Goal: Task Accomplishment & Management: Use online tool/utility

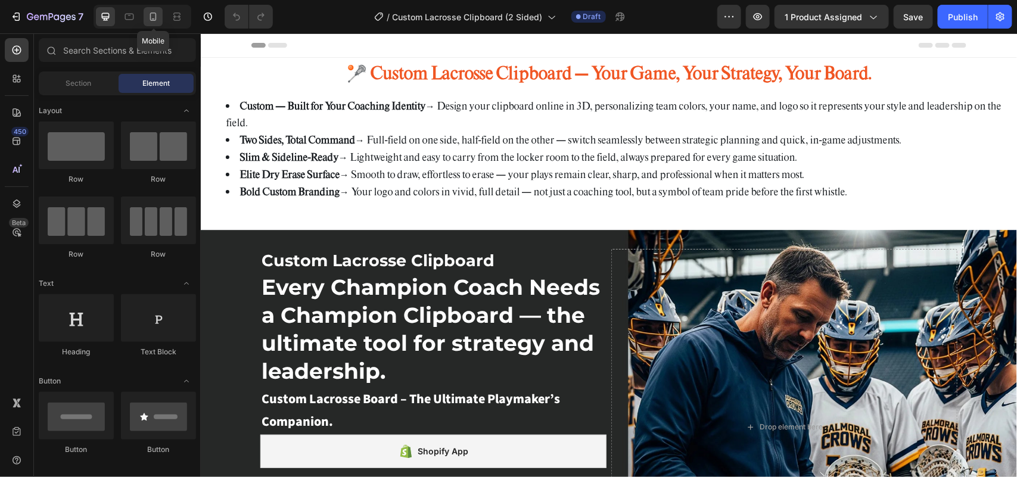
click at [159, 17] on icon at bounding box center [153, 17] width 12 height 12
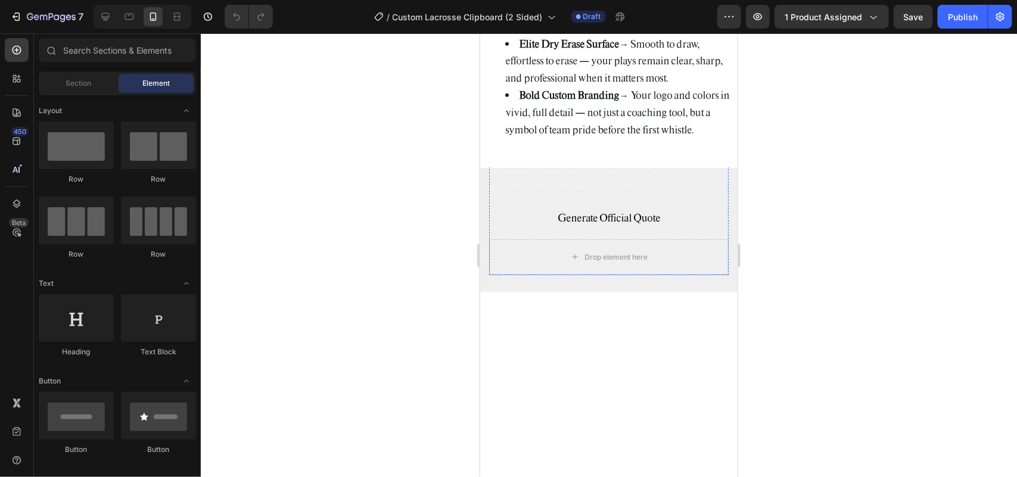
scroll to position [373, 0]
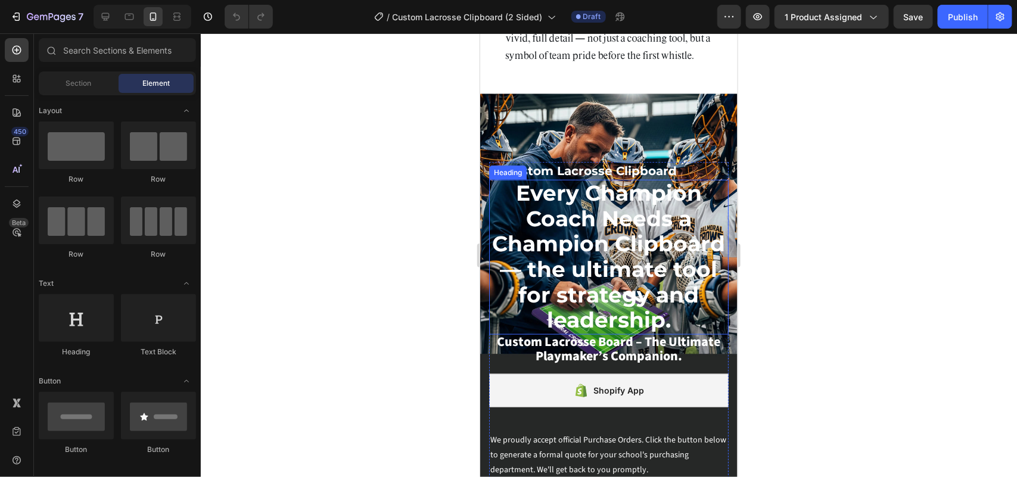
click at [635, 244] on span "Every Champion Coach Needs a Champion Clipboard — the ultimate tool for strateg…" at bounding box center [608, 255] width 233 height 153
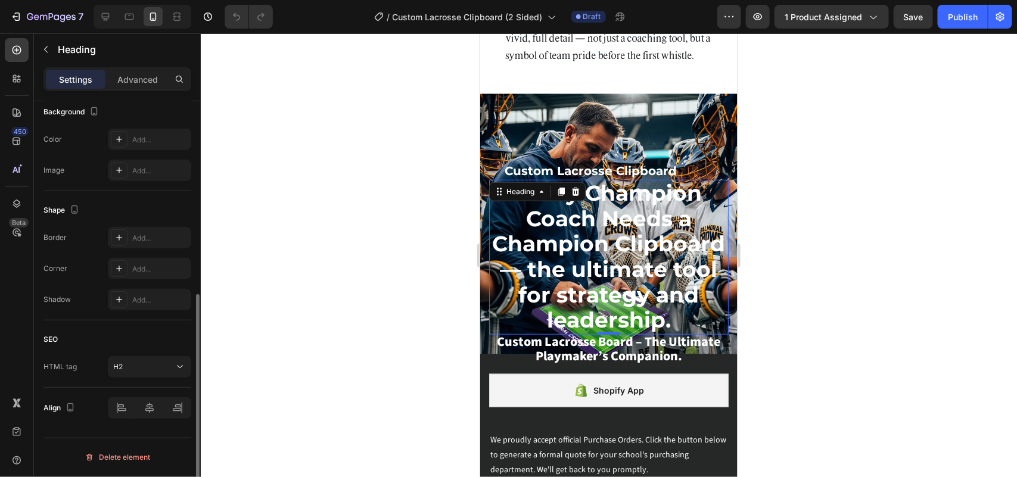
scroll to position [0, 0]
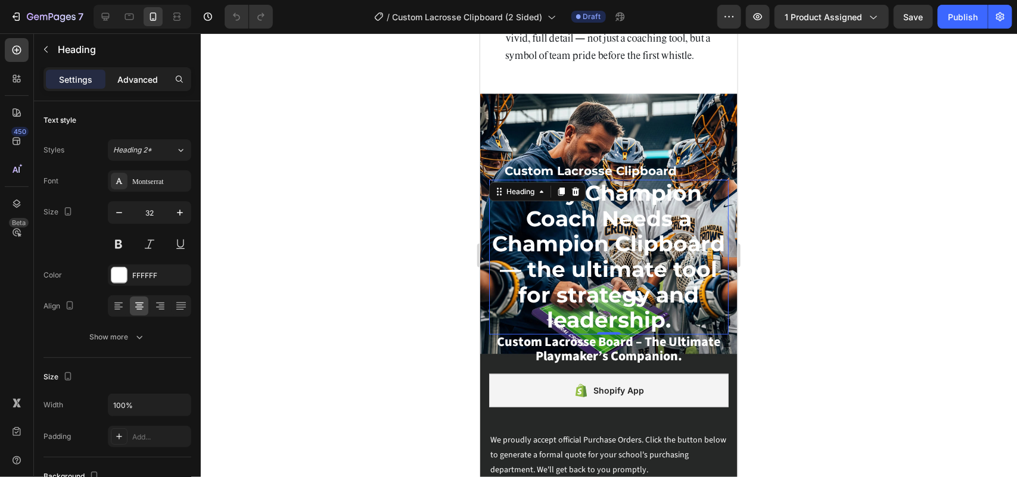
click at [135, 73] on p "Advanced" at bounding box center [137, 79] width 41 height 13
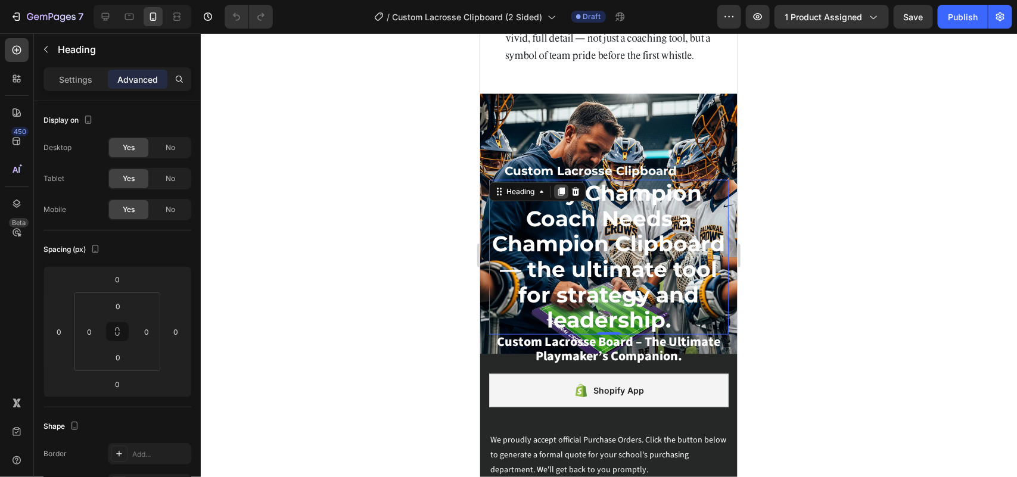
click at [558, 187] on icon at bounding box center [561, 191] width 7 height 8
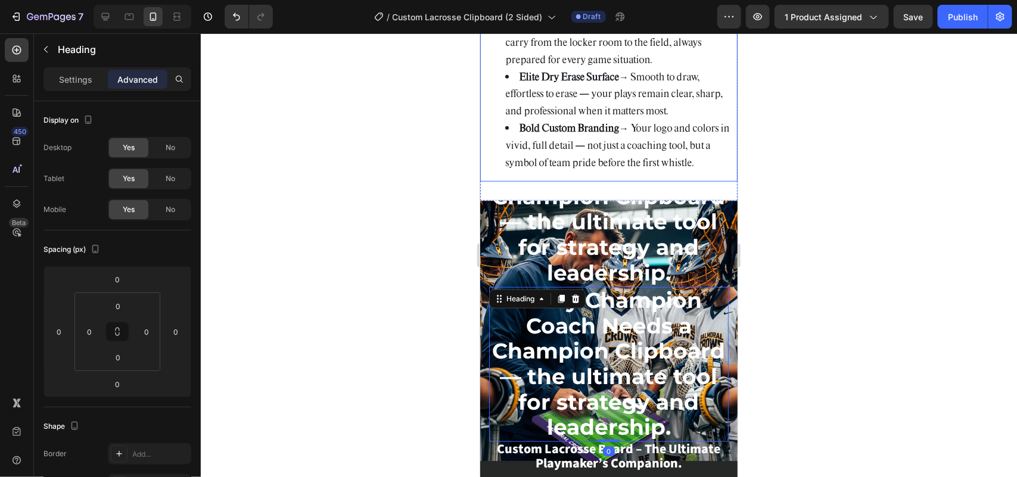
scroll to position [298, 0]
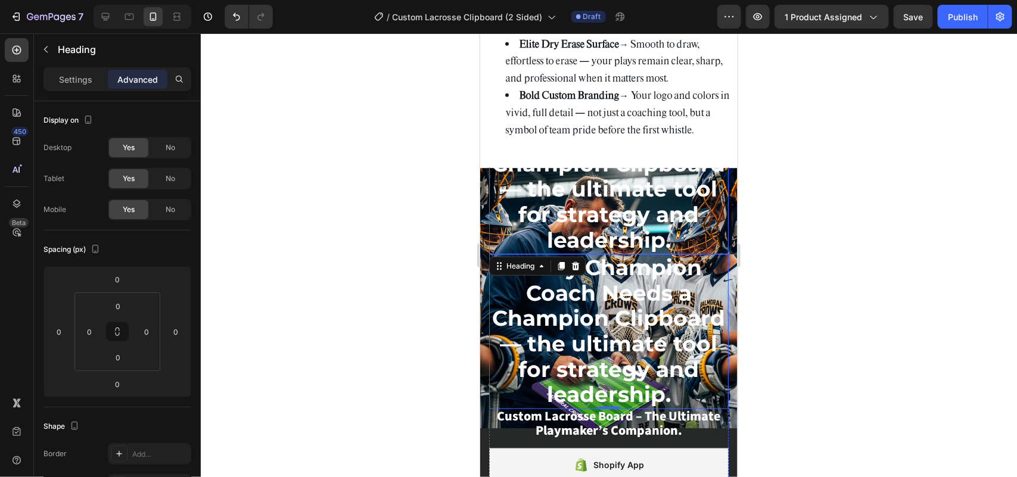
click at [624, 183] on span "Every Champion Coach Needs a Champion Clipboard — the ultimate tool for strateg…" at bounding box center [608, 176] width 233 height 153
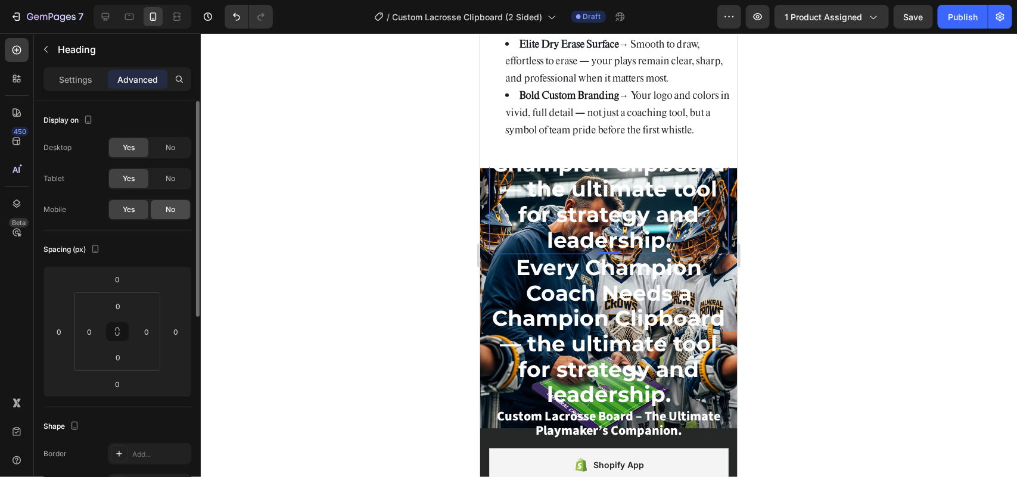
click at [175, 209] on span "No" at bounding box center [171, 209] width 10 height 11
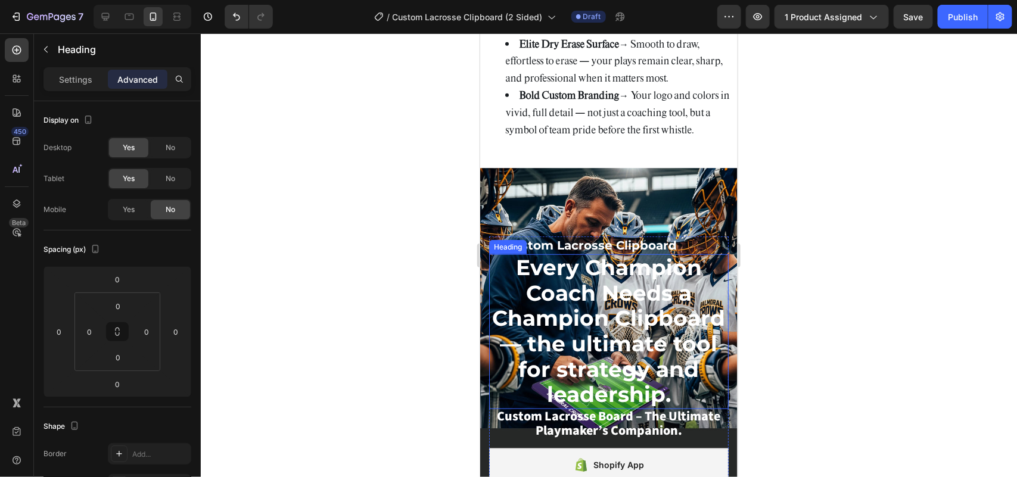
click at [641, 260] on span "Every Champion Coach Needs a Champion Clipboard — the ultimate tool for strateg…" at bounding box center [608, 330] width 233 height 153
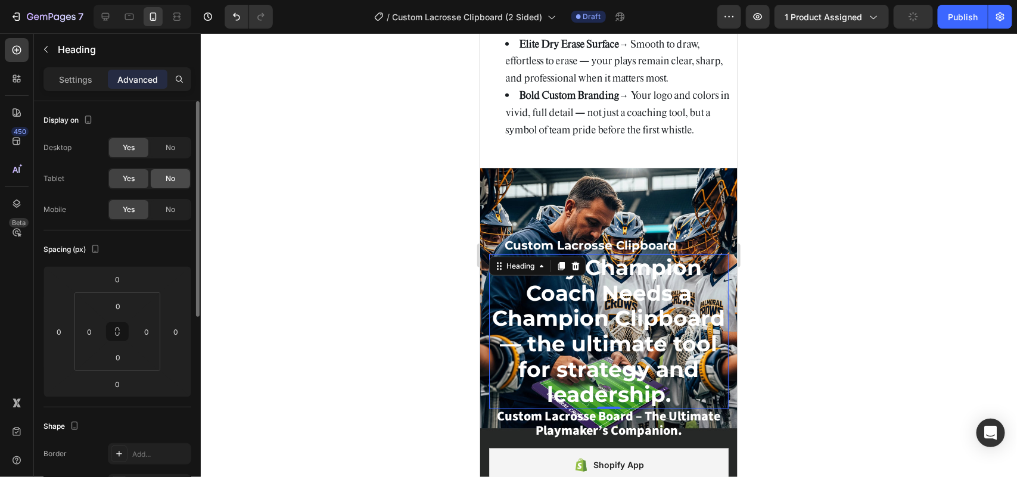
click at [167, 174] on span "No" at bounding box center [171, 178] width 10 height 11
click at [170, 143] on span "No" at bounding box center [171, 147] width 10 height 11
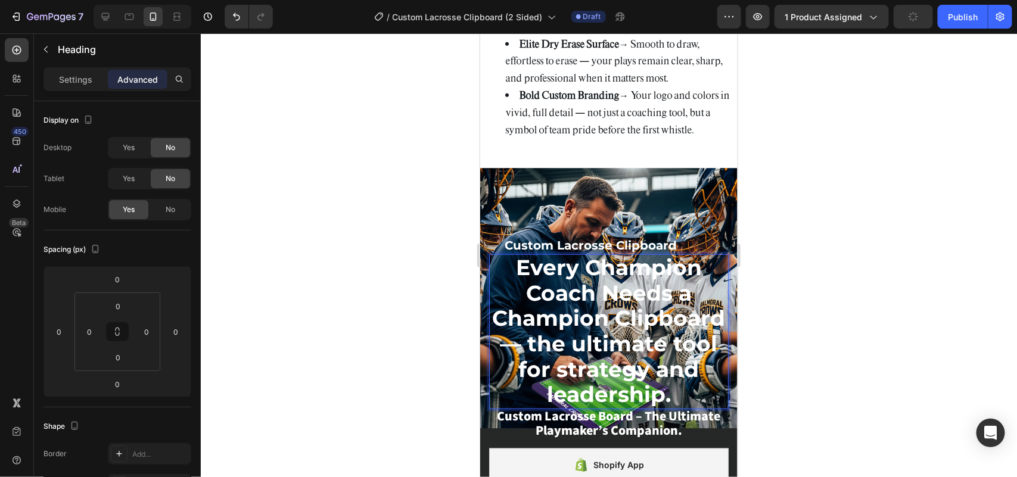
click at [629, 298] on span "Every Champion Coach Needs a Champion Clipboard — the ultimate tool for strateg…" at bounding box center [608, 330] width 233 height 153
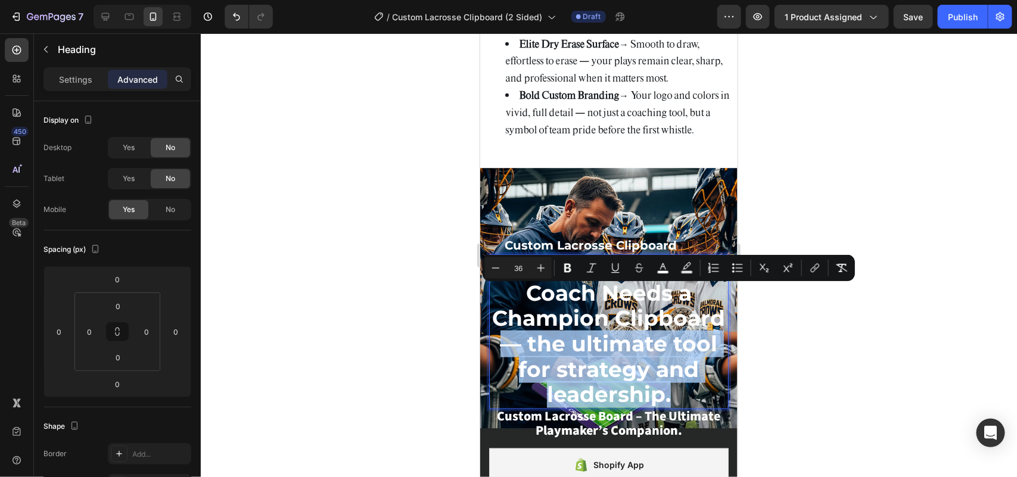
drag, startPoint x: 629, startPoint y: 298, endPoint x: 666, endPoint y: 368, distance: 78.9
click at [666, 368] on p "Every Champion Coach Needs a Champion Clipboard — the ultimate tool for strateg…" at bounding box center [608, 331] width 237 height 153
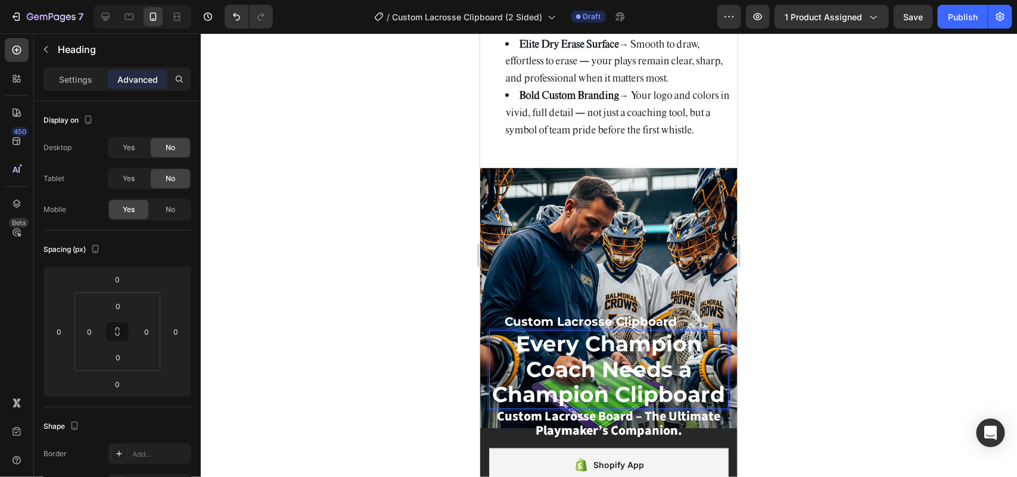
scroll to position [374, 0]
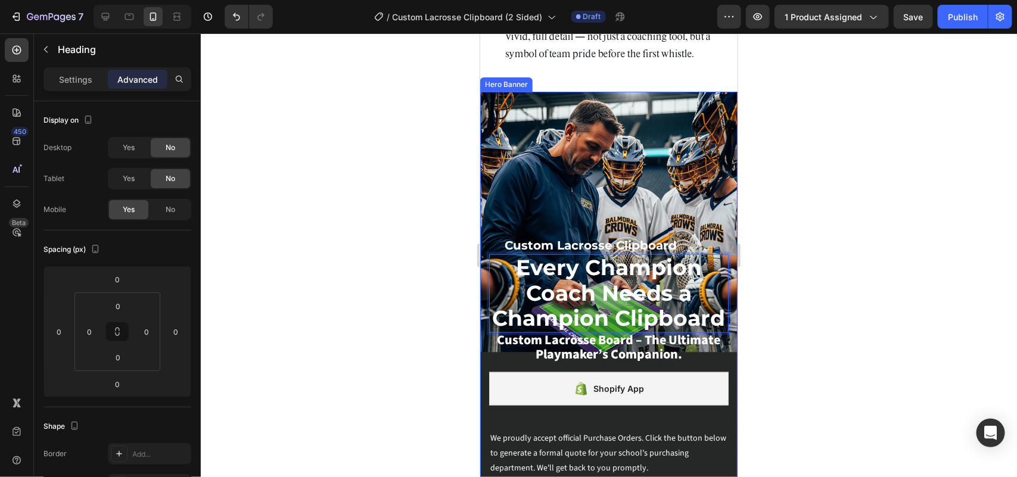
click at [577, 120] on div "Background Image" at bounding box center [608, 332] width 257 height 482
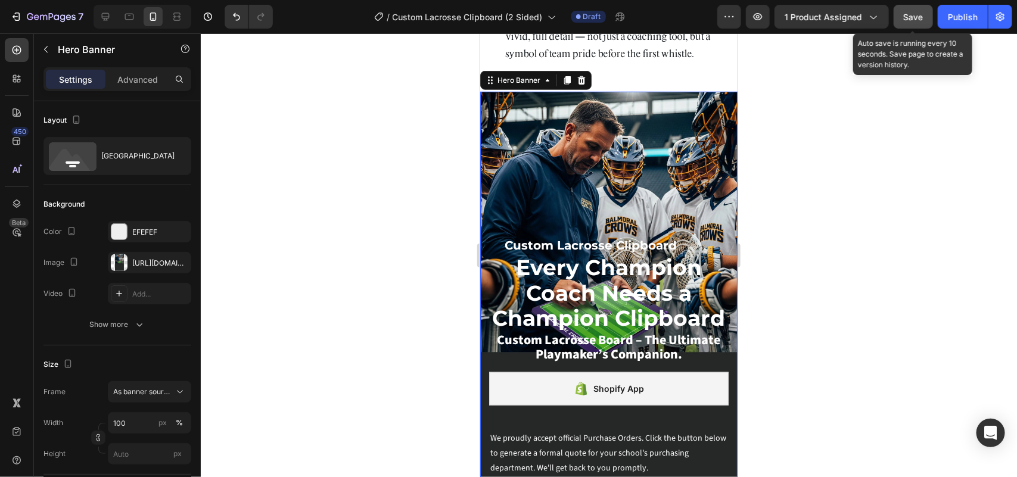
click at [910, 20] on span "Save" at bounding box center [914, 17] width 20 height 10
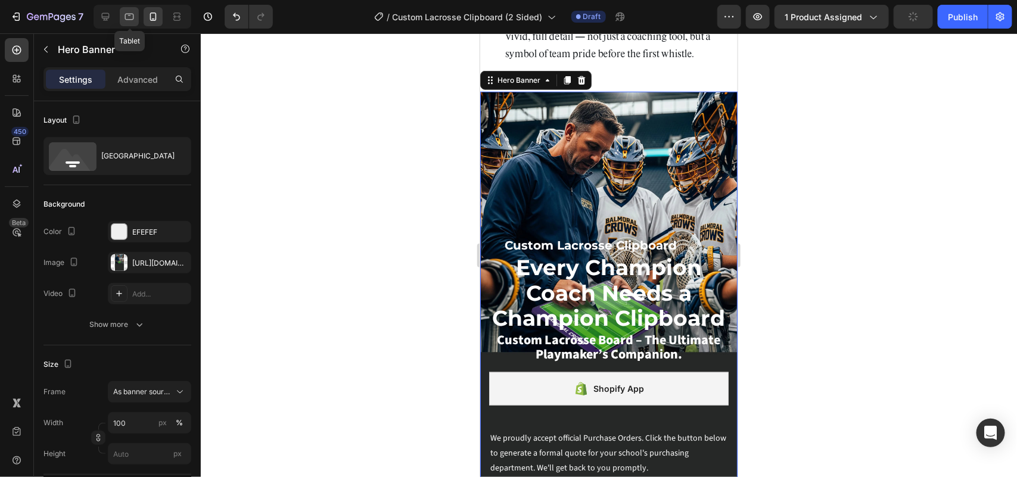
click at [133, 14] on icon at bounding box center [129, 17] width 9 height 7
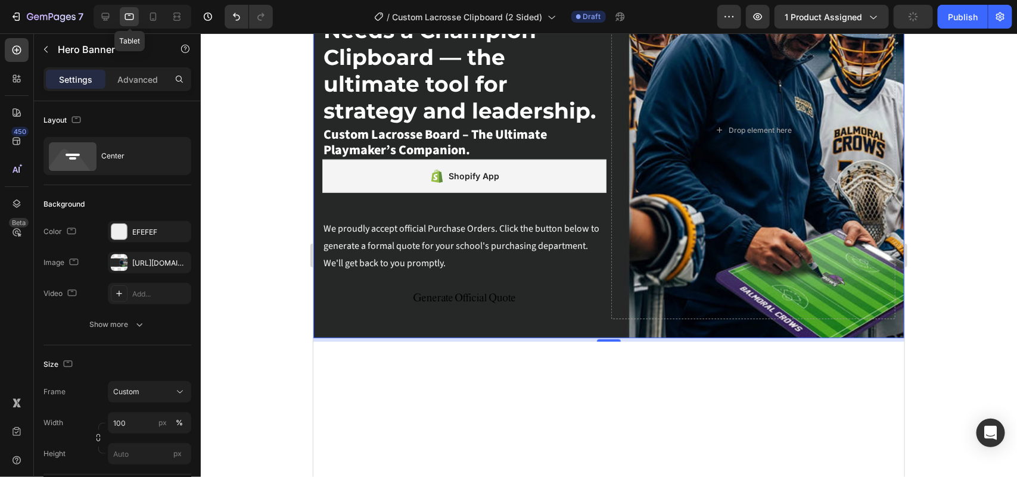
scroll to position [222, 0]
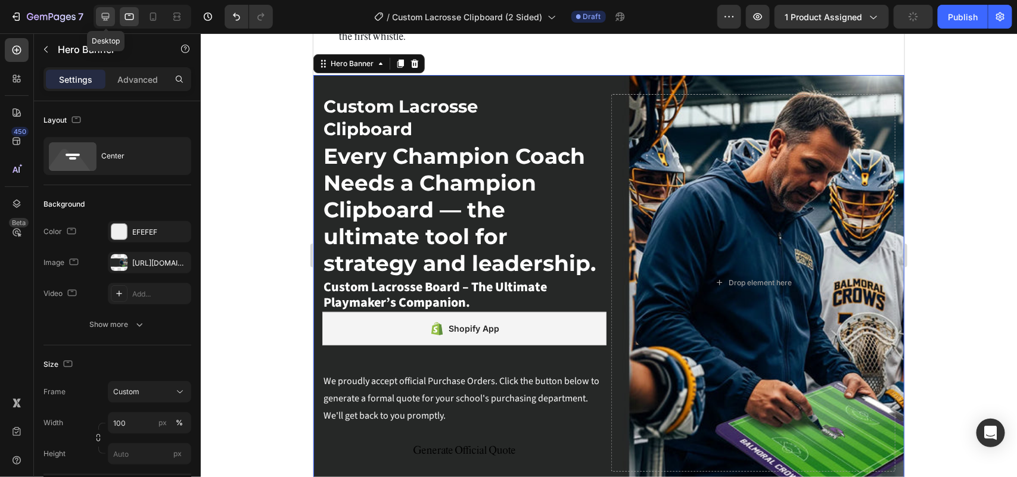
click at [101, 15] on icon at bounding box center [106, 17] width 12 height 12
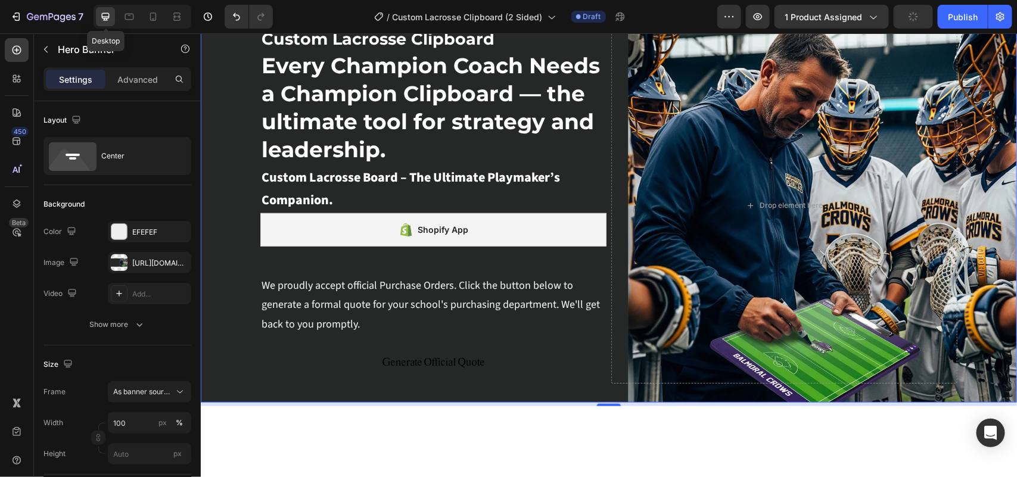
type input "Auto"
type input "1200"
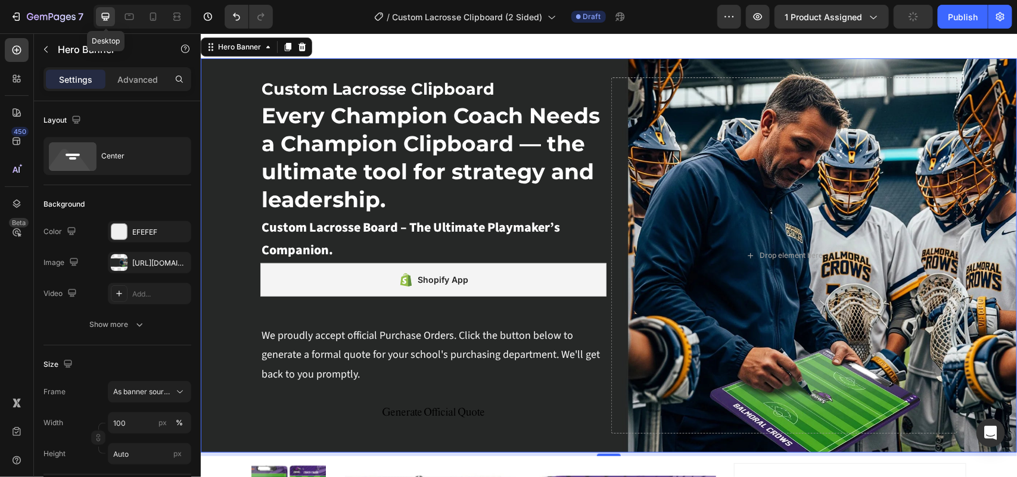
scroll to position [155, 0]
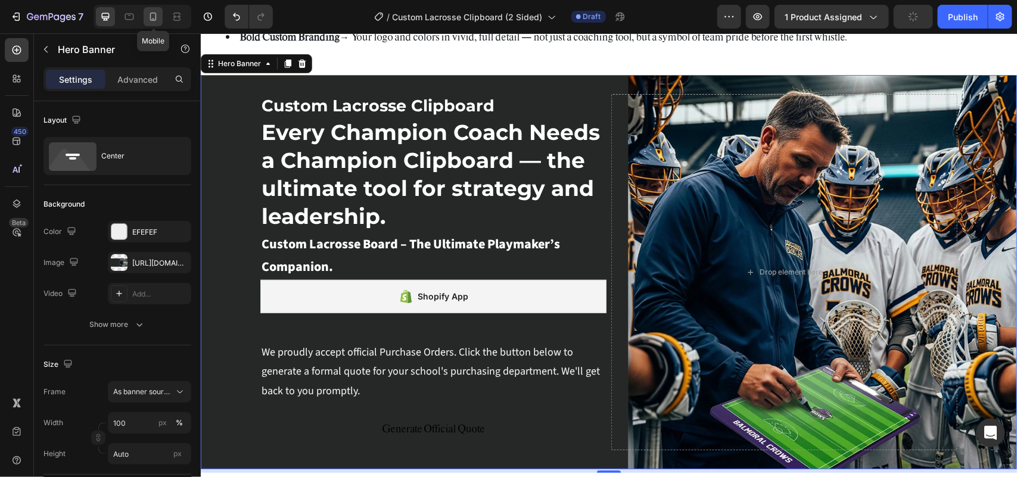
click at [155, 17] on icon at bounding box center [153, 17] width 12 height 12
type input "100%"
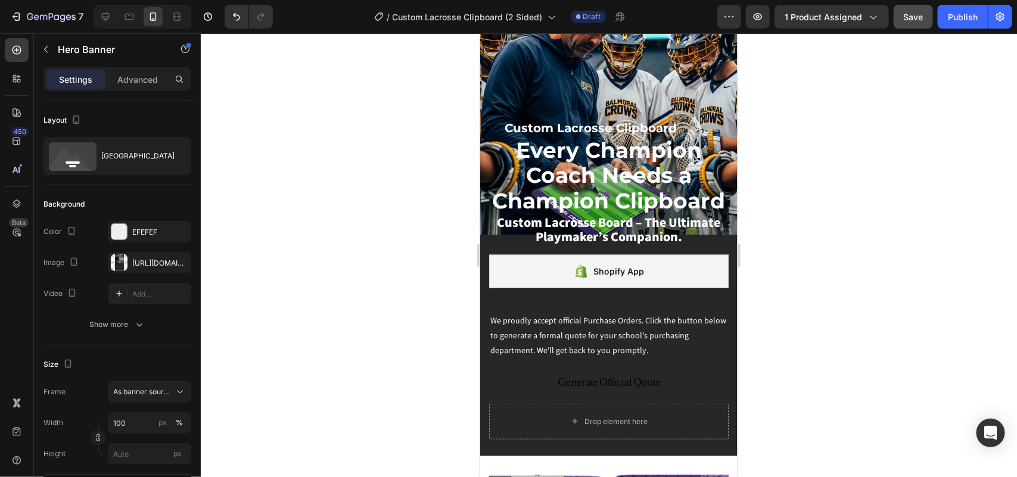
scroll to position [522, 0]
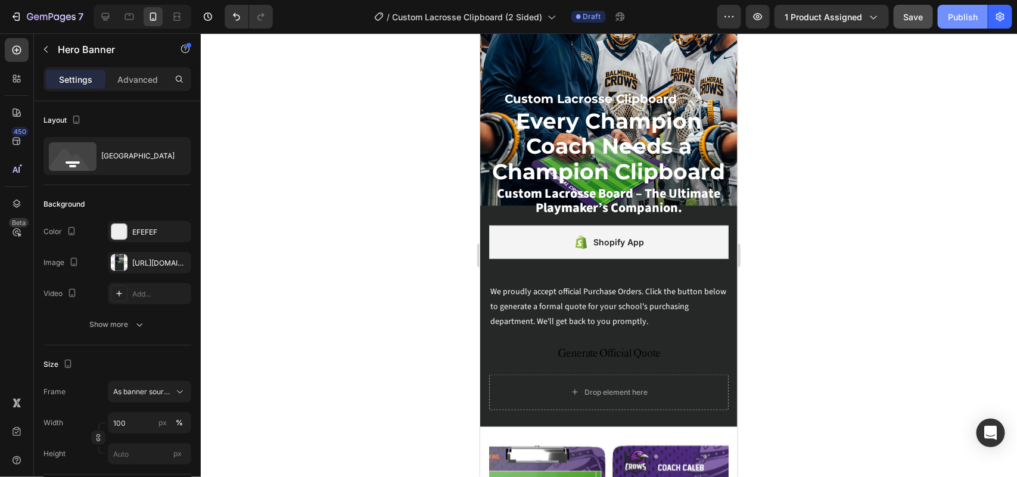
click at [961, 15] on div "Publish" at bounding box center [963, 17] width 30 height 13
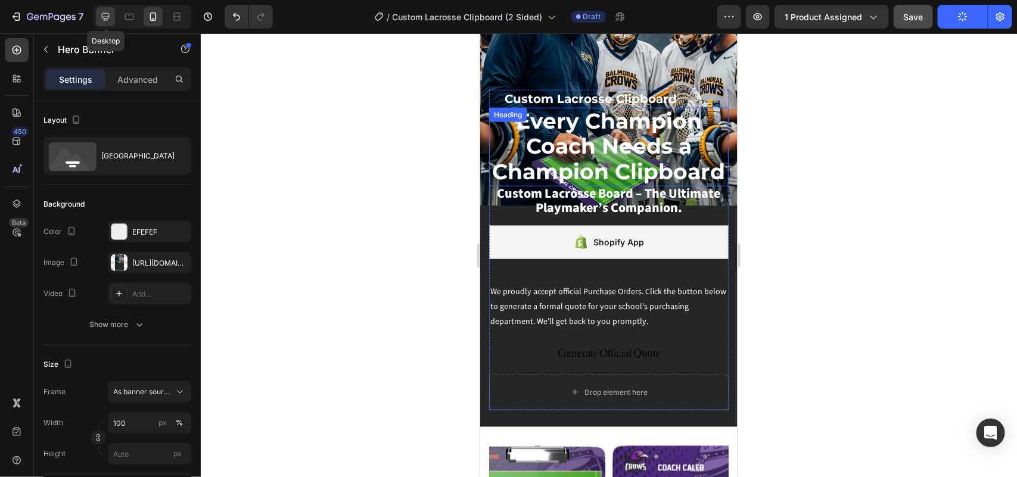
click at [108, 18] on icon at bounding box center [106, 17] width 8 height 8
type input "Auto"
type input "1200"
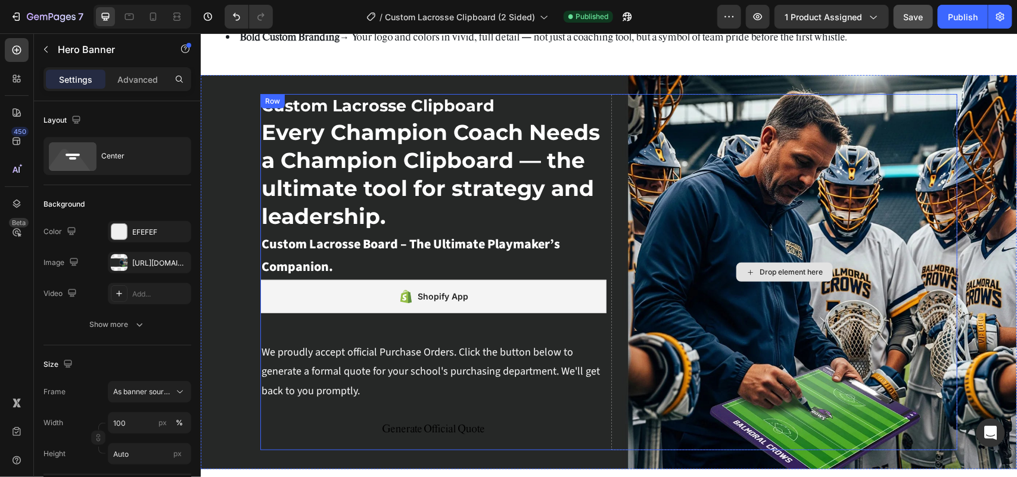
scroll to position [168, 0]
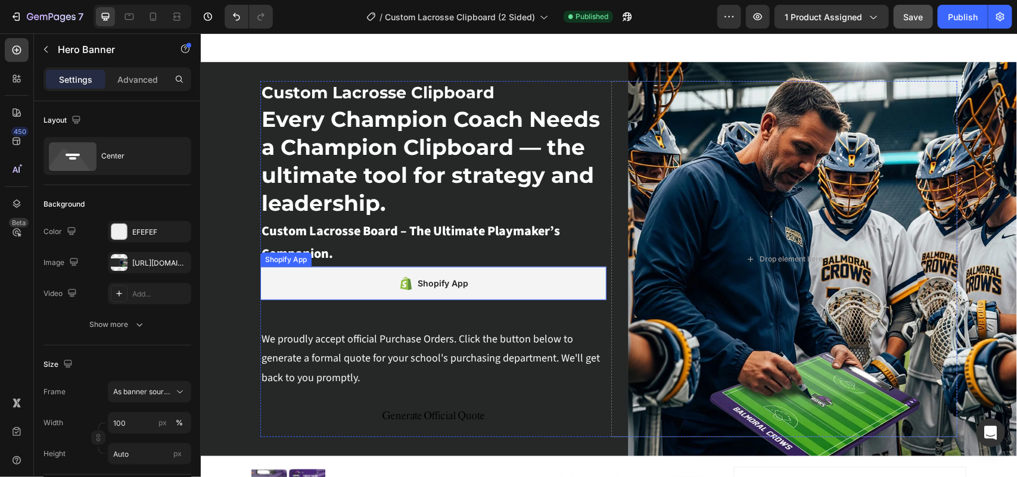
click at [510, 286] on div "Shopify App" at bounding box center [433, 282] width 346 height 33
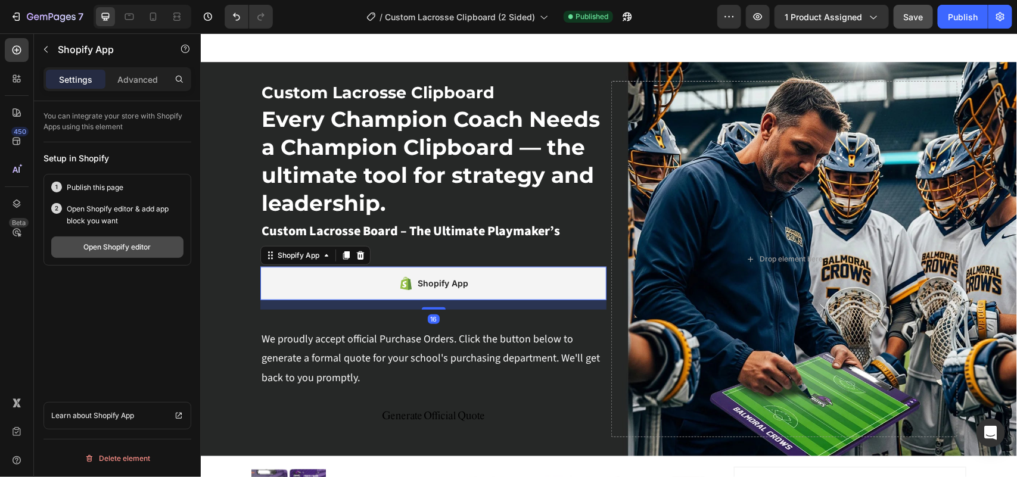
click at [119, 243] on div "Open Shopify editor" at bounding box center [117, 247] width 67 height 11
click at [474, 277] on div "Shopify App" at bounding box center [433, 282] width 346 height 33
click at [104, 246] on div "Open Shopify editor" at bounding box center [117, 247] width 67 height 11
click at [954, 11] on div "Publish" at bounding box center [963, 17] width 30 height 13
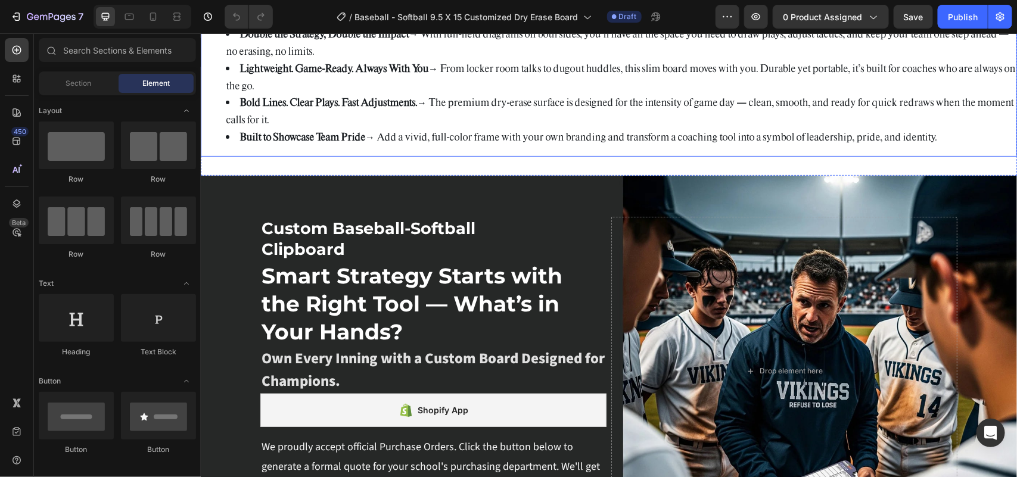
scroll to position [149, 0]
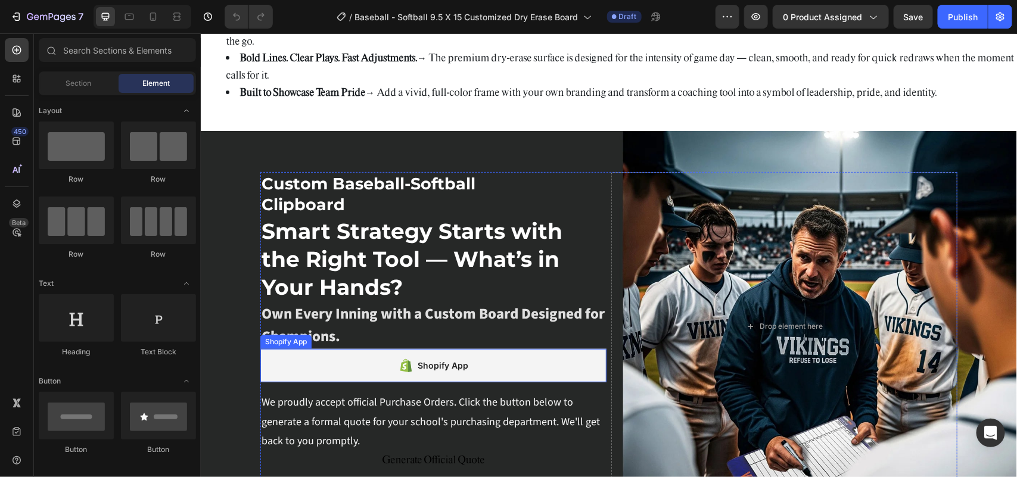
click at [498, 363] on div "Shopify App" at bounding box center [433, 365] width 346 height 33
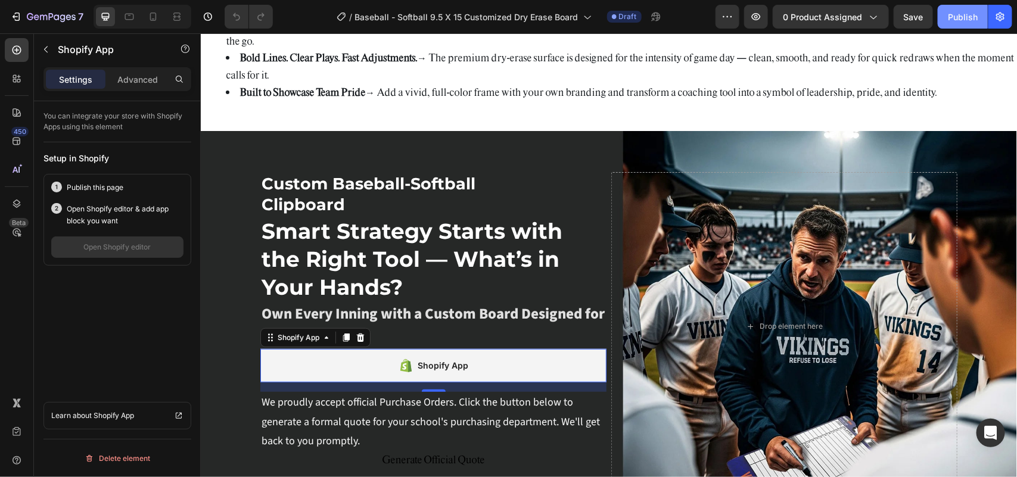
click at [967, 16] on div "Publish" at bounding box center [963, 17] width 30 height 13
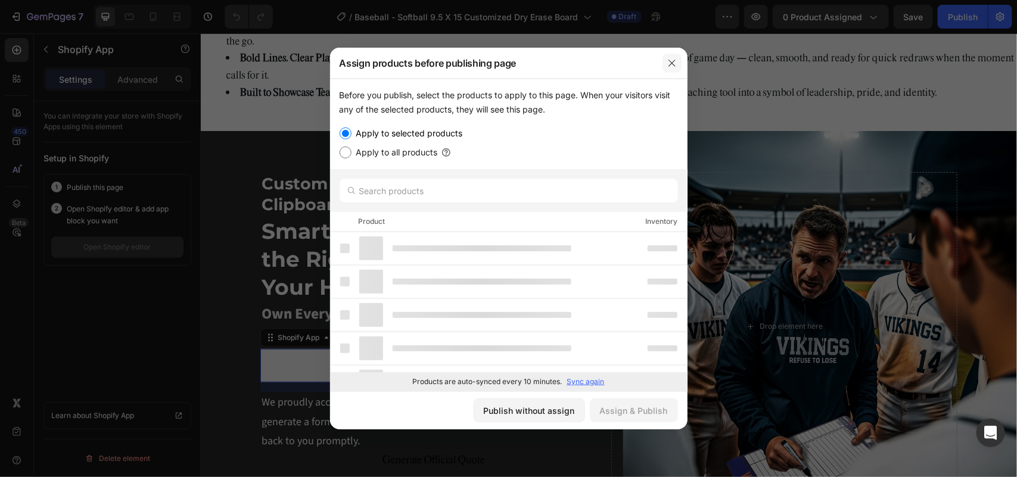
click at [677, 60] on icon "button" at bounding box center [673, 63] width 10 height 10
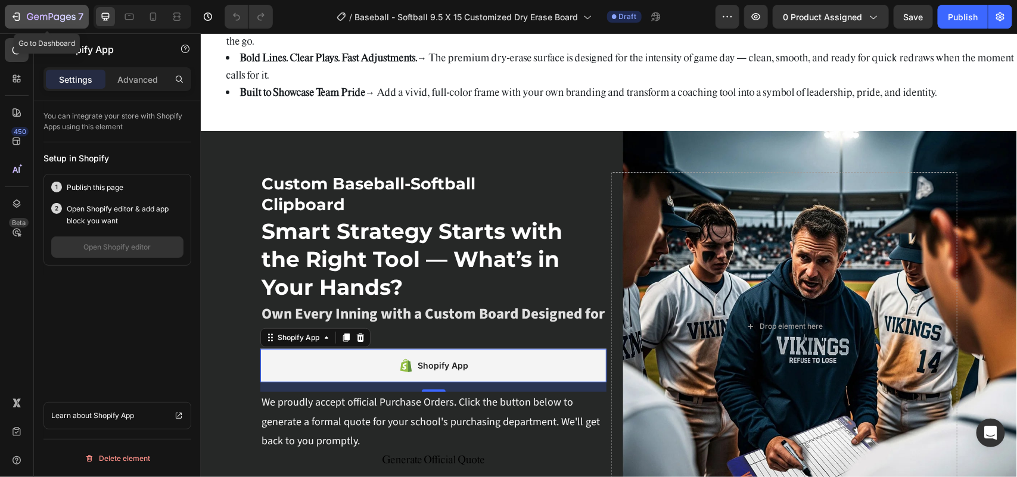
click at [23, 16] on div "7" at bounding box center [46, 17] width 73 height 14
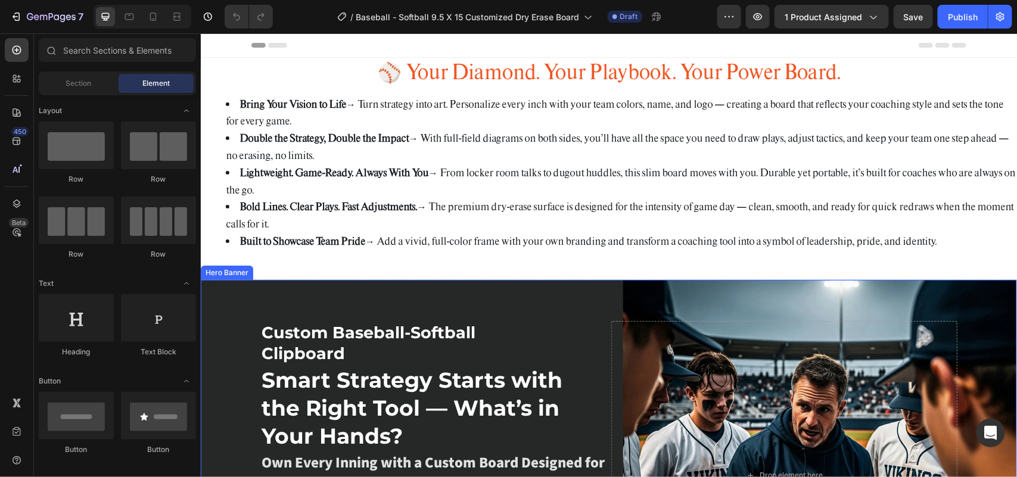
click at [499, 290] on div "Background Image" at bounding box center [608, 476] width 817 height 392
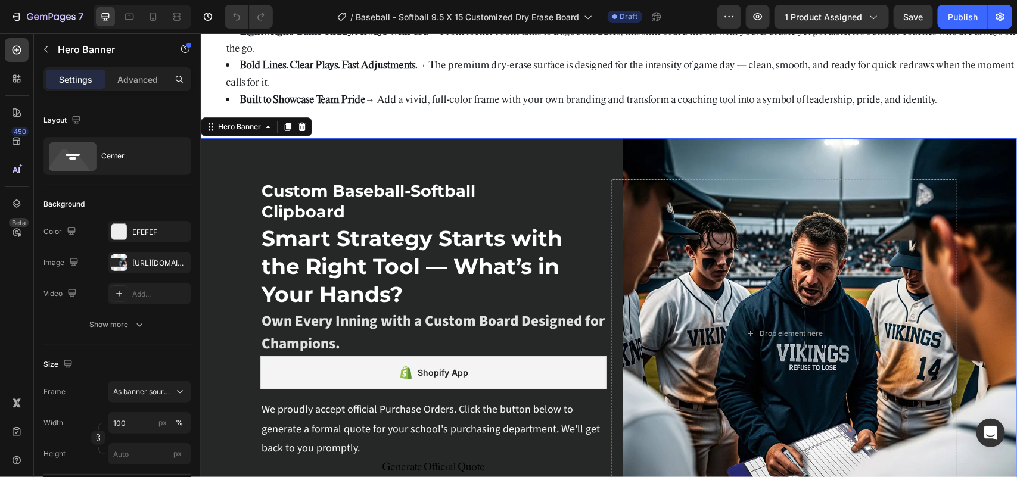
scroll to position [149, 0]
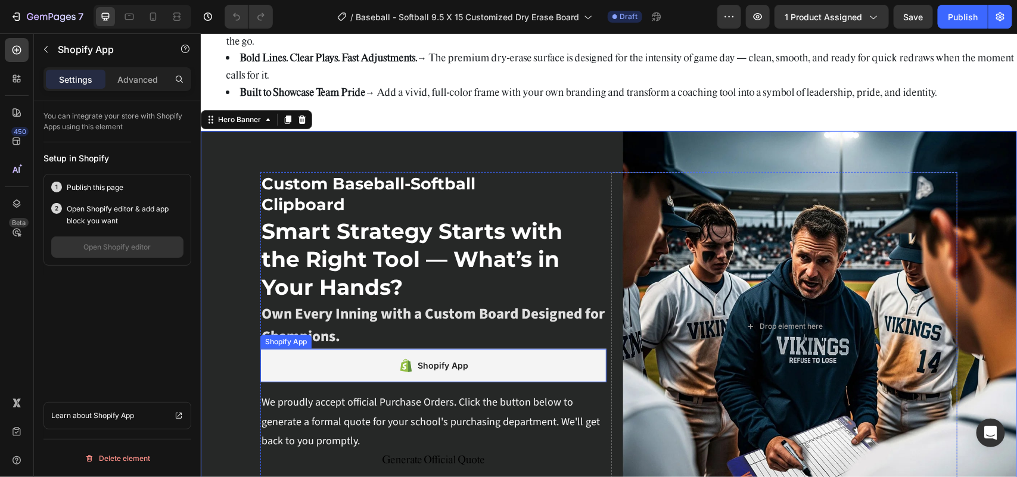
click at [451, 370] on div "Shopify App" at bounding box center [443, 365] width 51 height 14
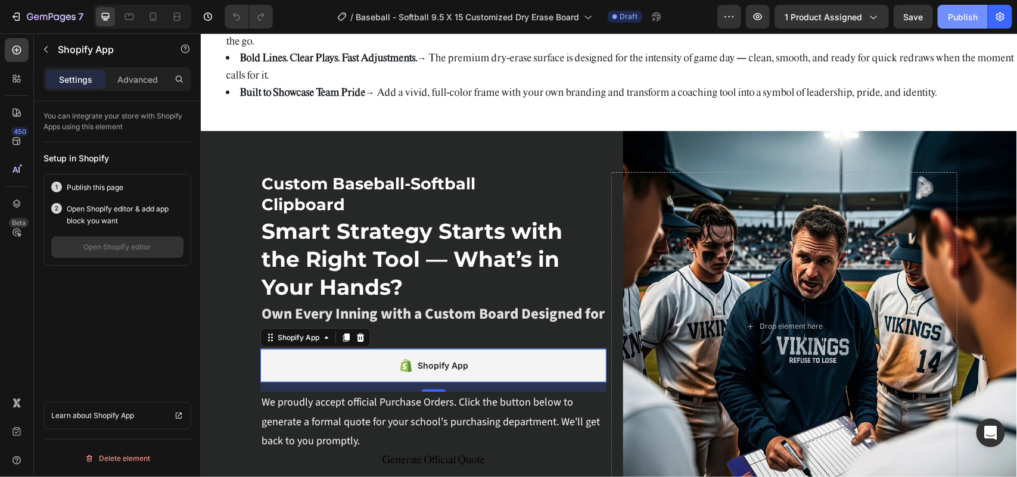
click at [945, 24] on button "Publish" at bounding box center [963, 17] width 50 height 24
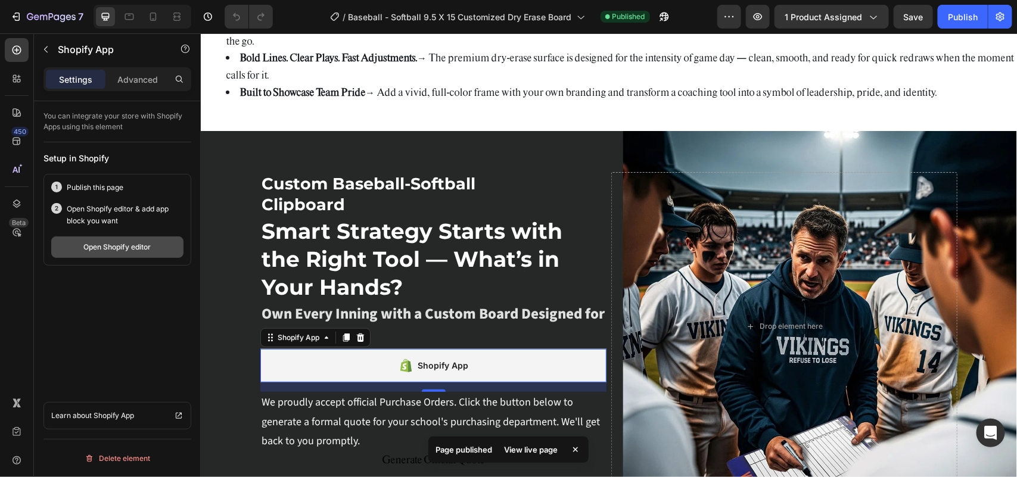
click at [111, 252] on div "Open Shopify editor" at bounding box center [117, 247] width 67 height 11
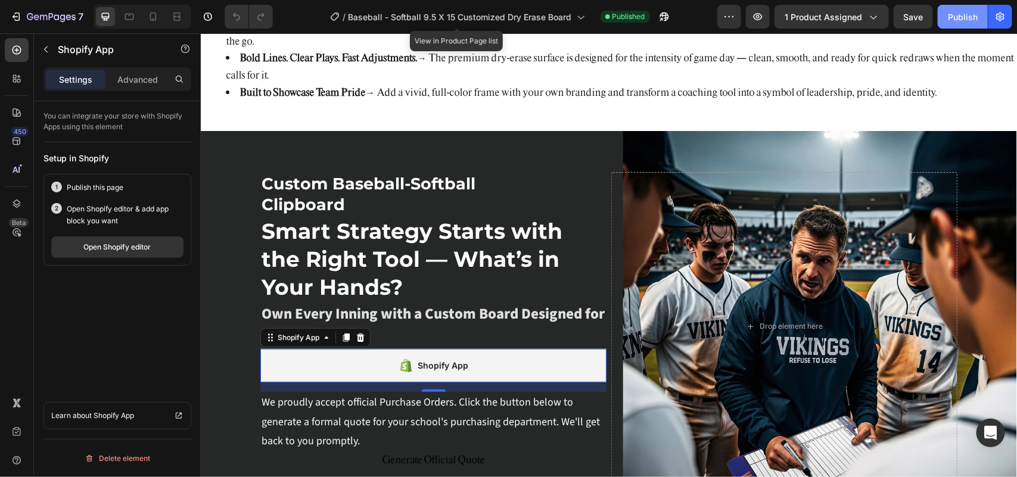
click at [954, 15] on div "Publish" at bounding box center [963, 17] width 30 height 13
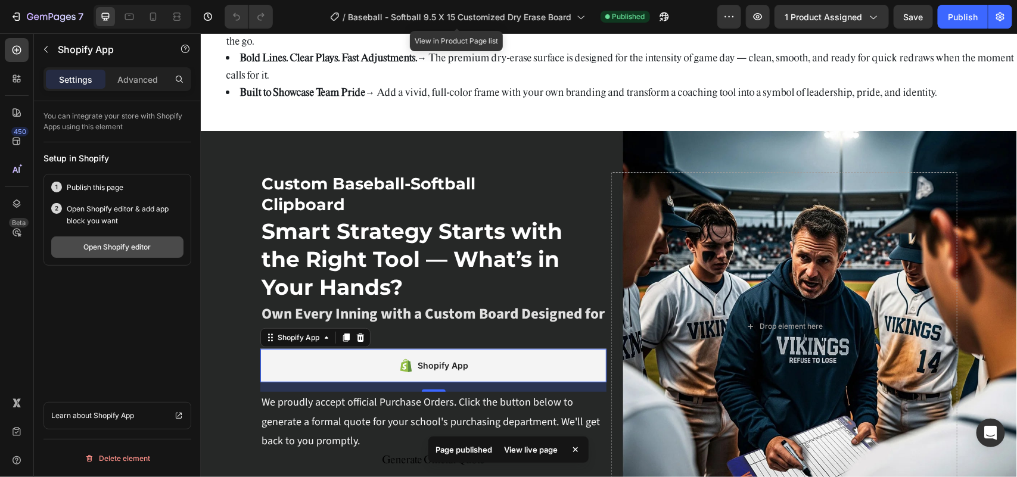
click at [129, 251] on div "Open Shopify editor" at bounding box center [117, 247] width 67 height 11
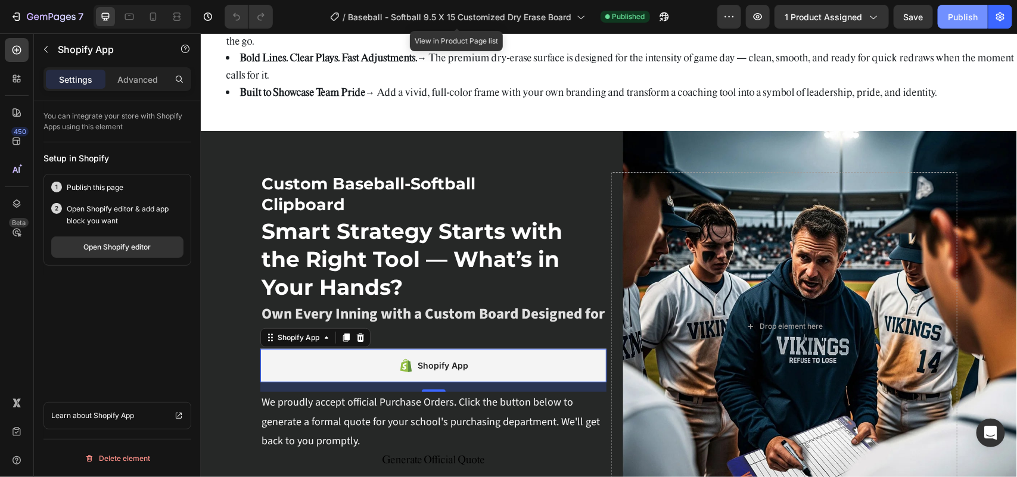
click at [960, 18] on div "Publish" at bounding box center [963, 17] width 30 height 13
